Goal: Task Accomplishment & Management: Use online tool/utility

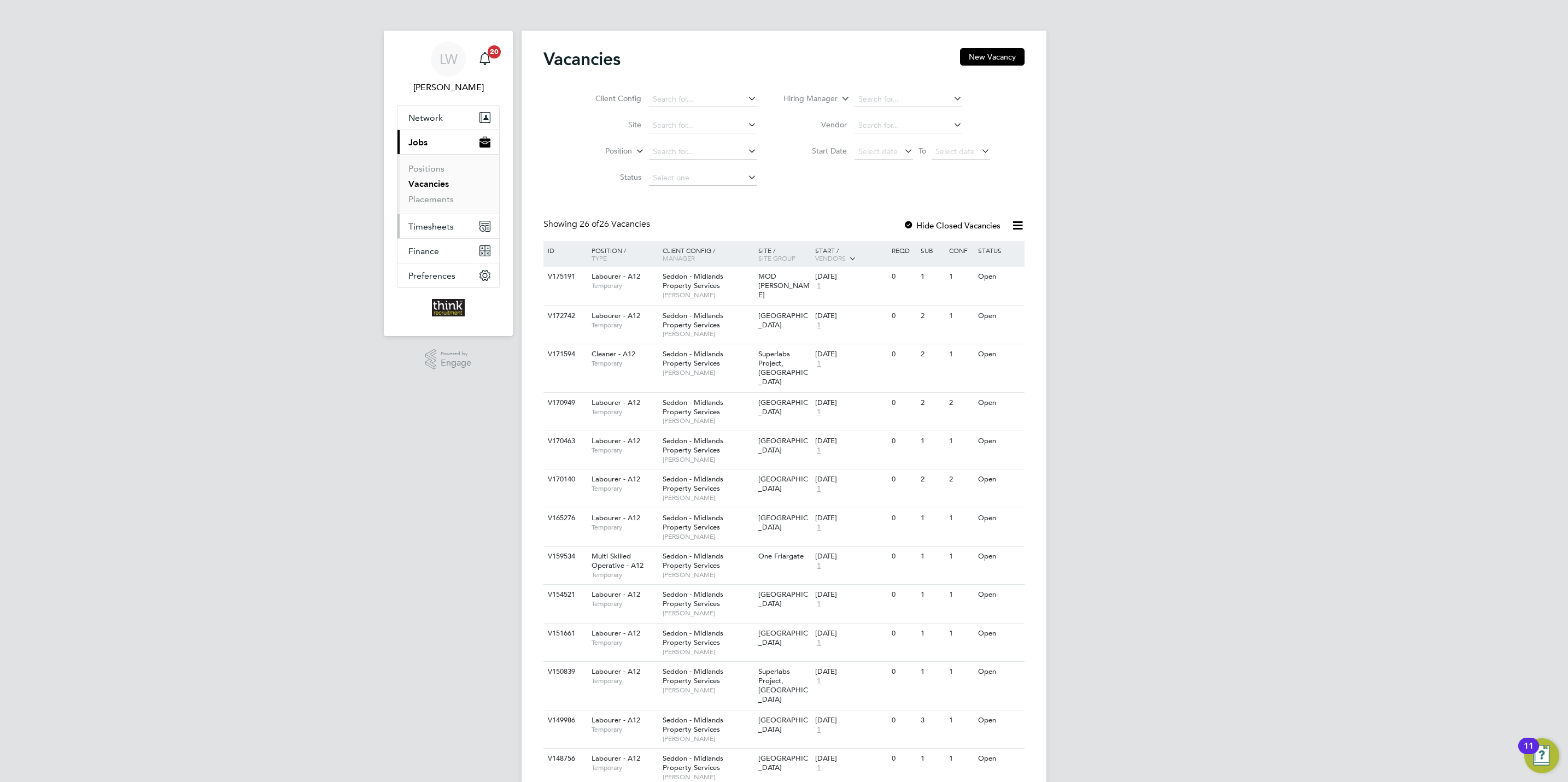
click at [437, 223] on span "Timesheets" at bounding box center [431, 226] width 46 height 10
click at [433, 229] on span "Timesheets" at bounding box center [431, 226] width 46 height 10
click at [437, 198] on link "Timesheets" at bounding box center [431, 193] width 46 height 10
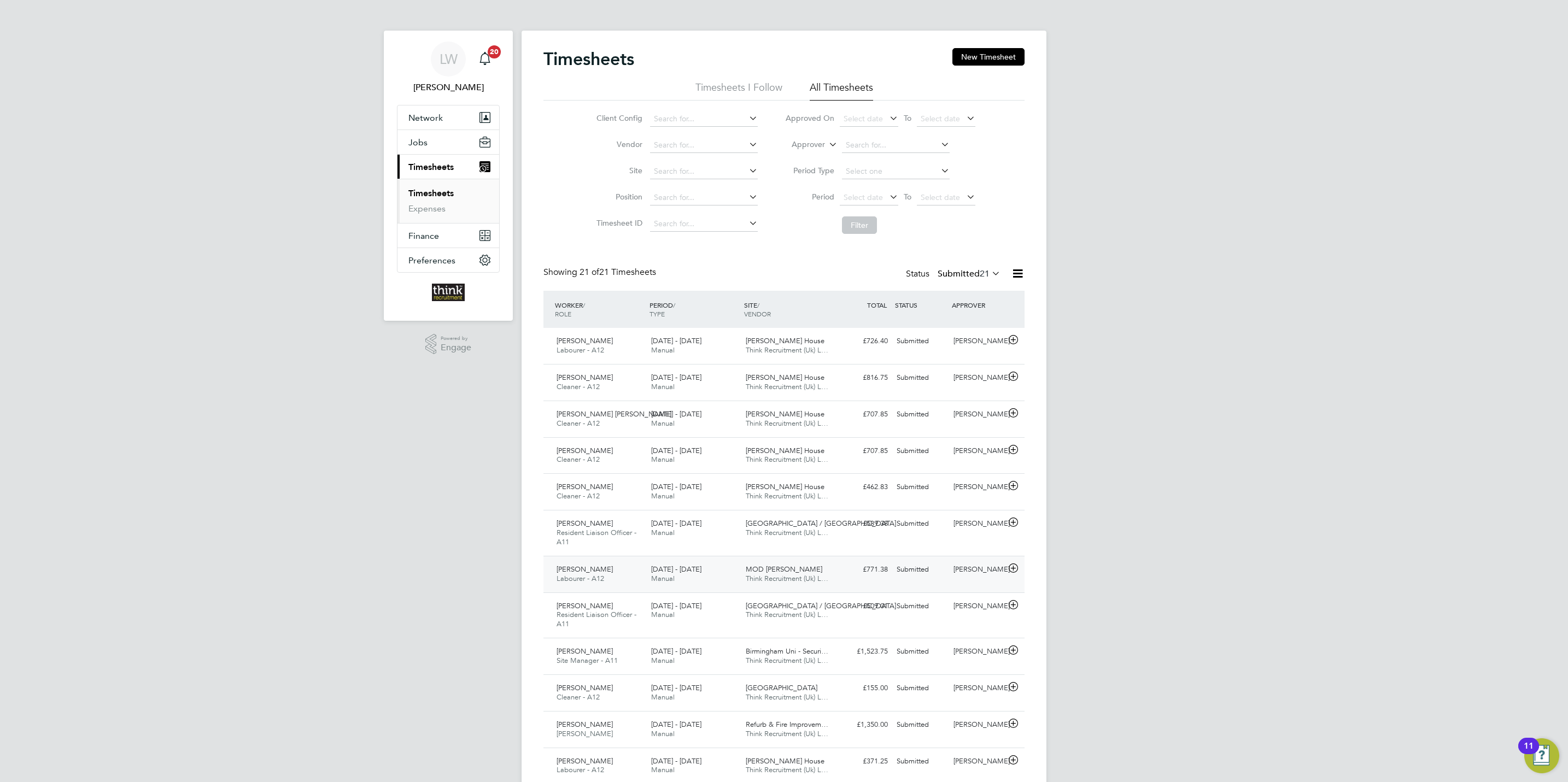
click at [1013, 573] on icon at bounding box center [1013, 568] width 13 height 9
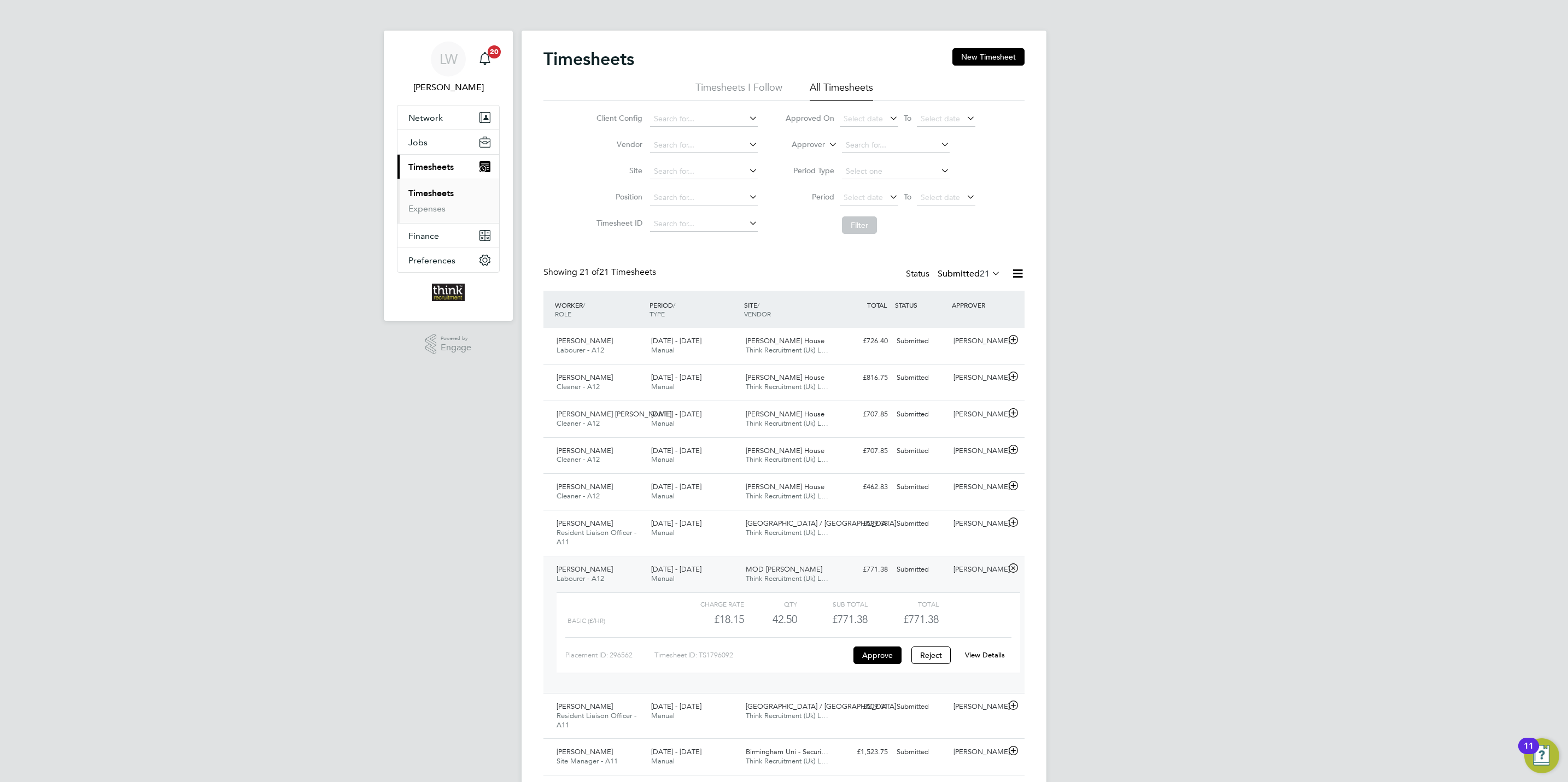
click at [981, 655] on link "View Details" at bounding box center [985, 655] width 40 height 9
